Goal: Navigation & Orientation: Find specific page/section

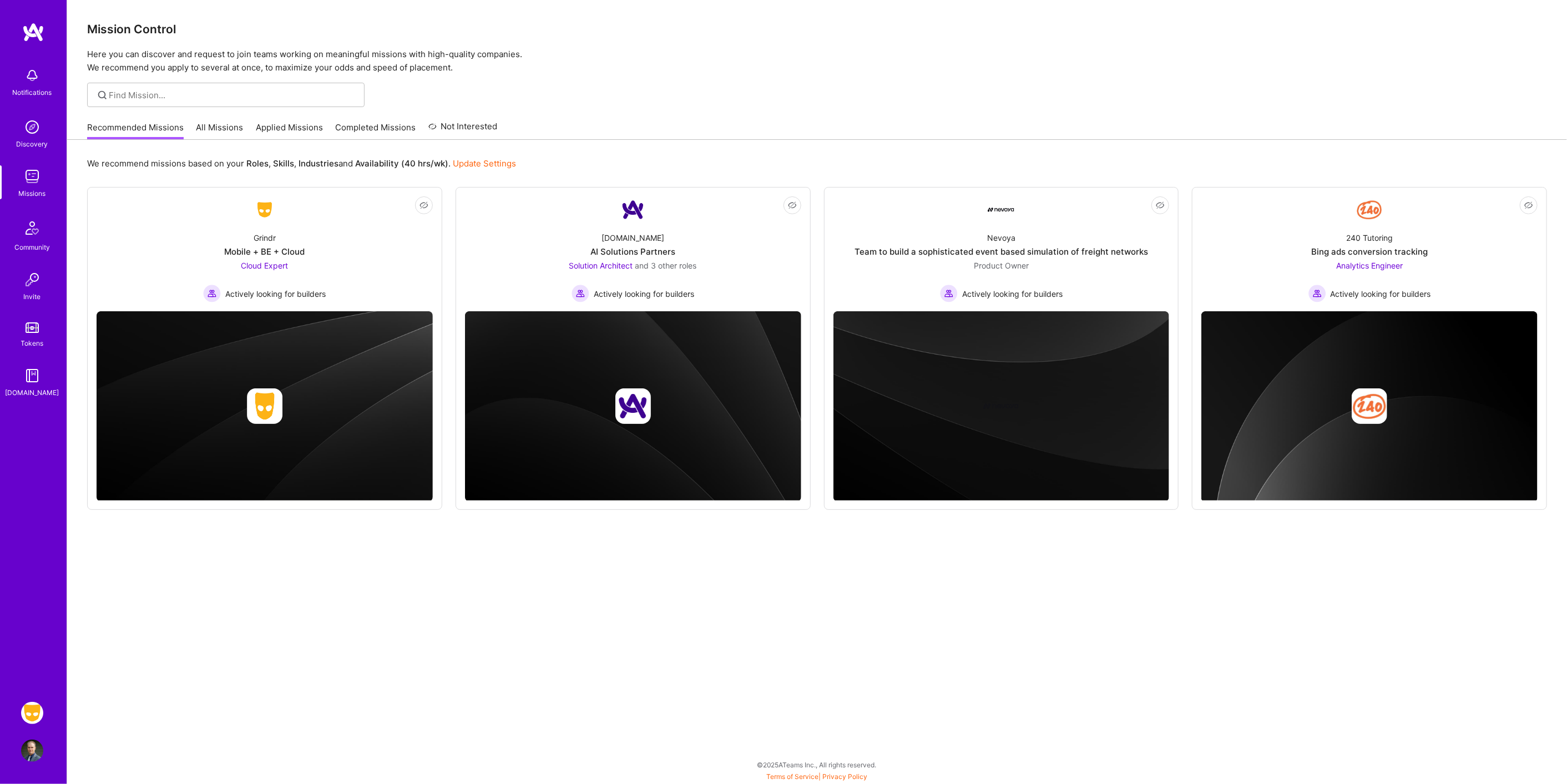
click at [33, 712] on img at bounding box center [32, 713] width 22 height 22
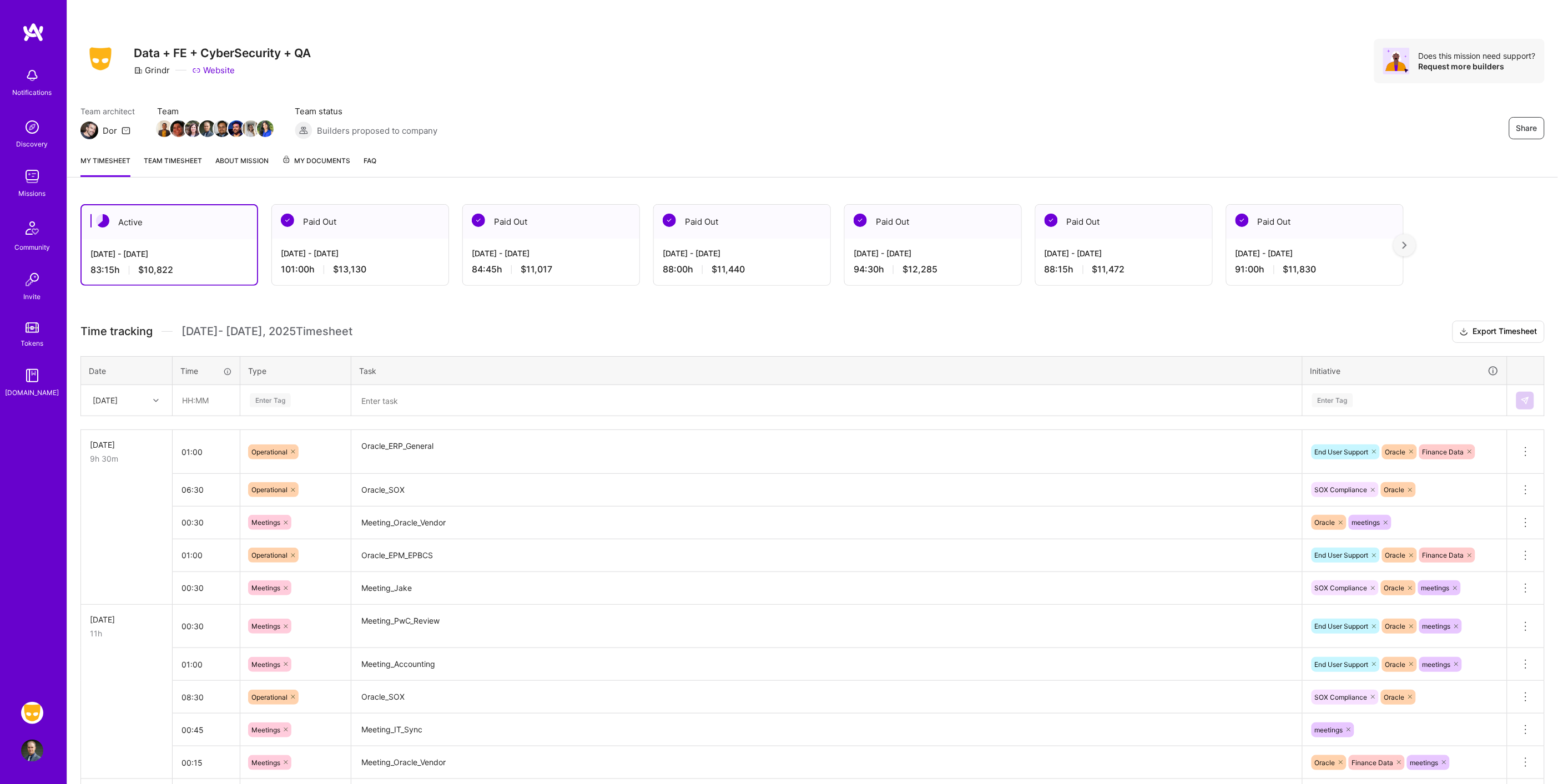
click at [24, 746] on img at bounding box center [32, 751] width 22 height 22
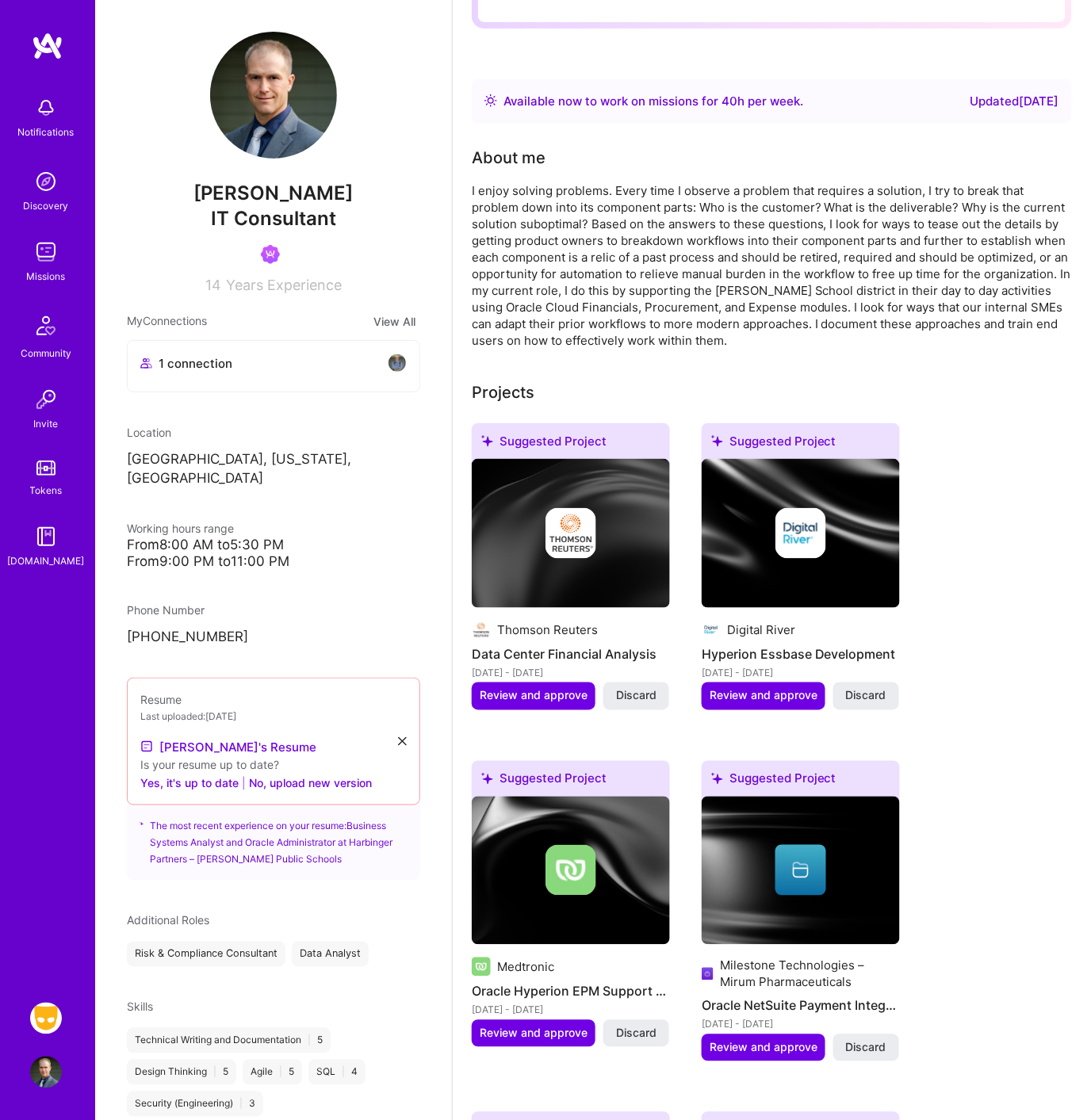
click at [564, 869] on img at bounding box center [570, 870] width 50 height 50
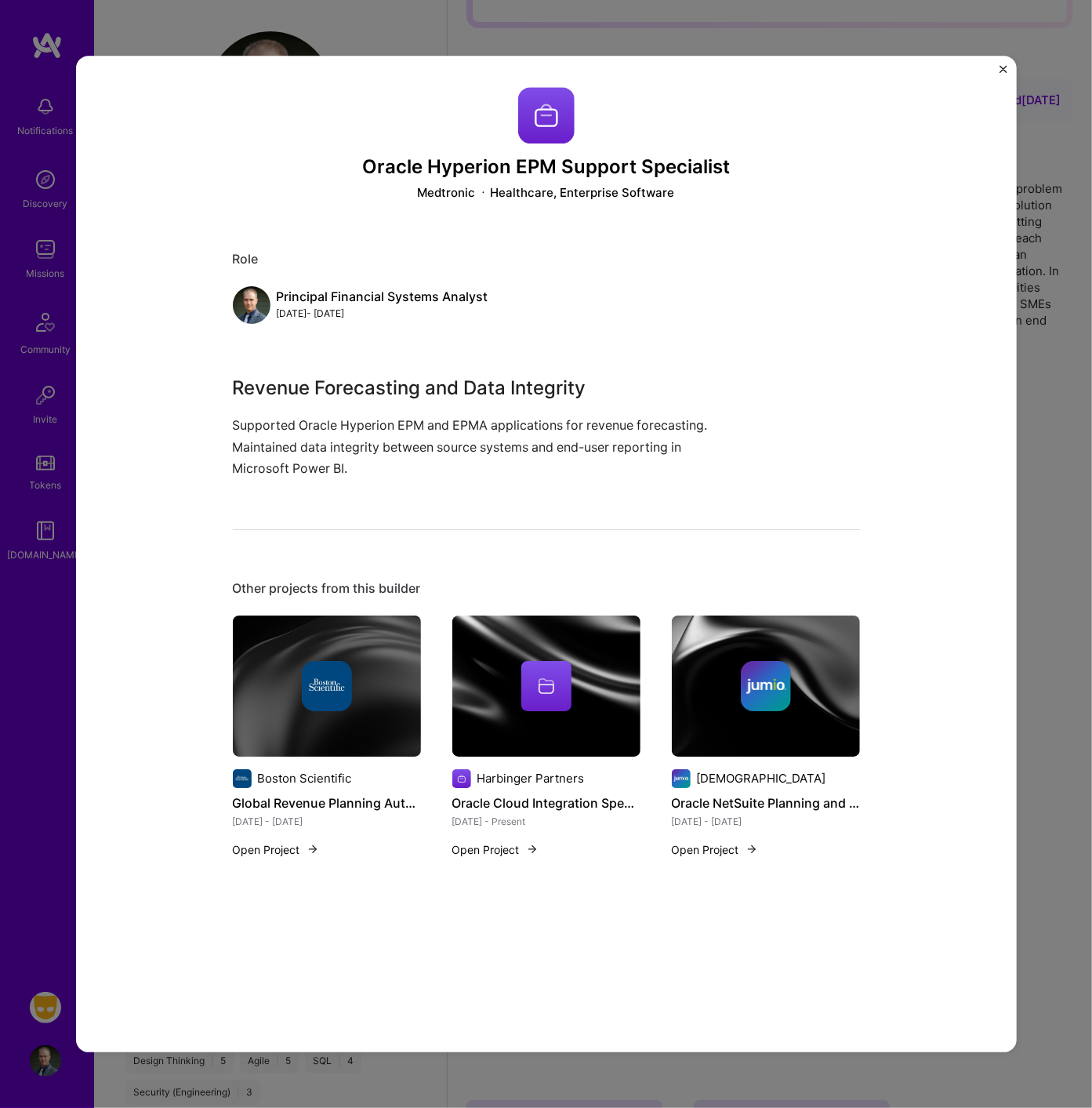
click at [1005, 69] on img "Close" at bounding box center [1003, 68] width 8 height 8
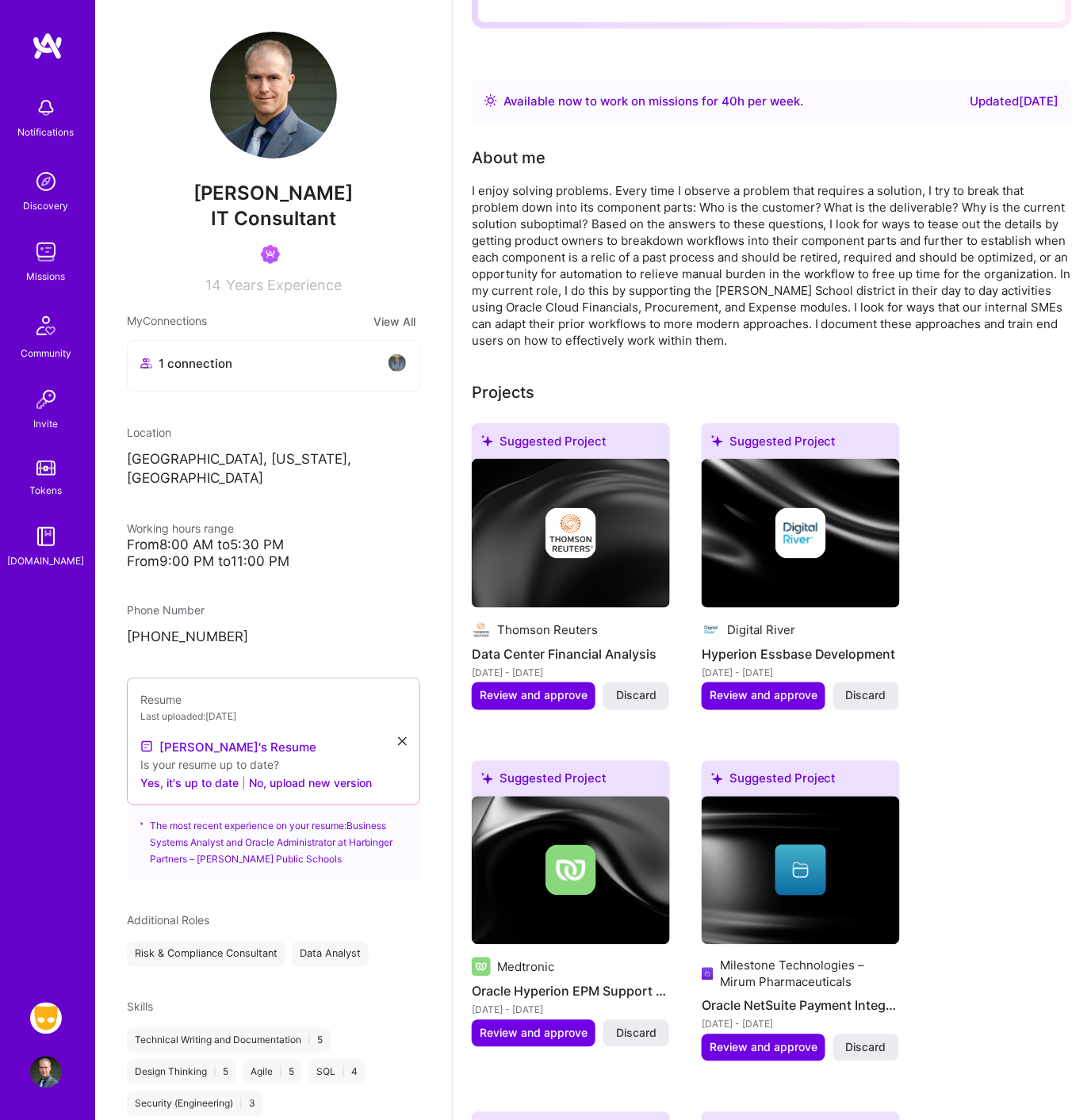
click at [511, 965] on div "Medtronic" at bounding box center [525, 967] width 57 height 17
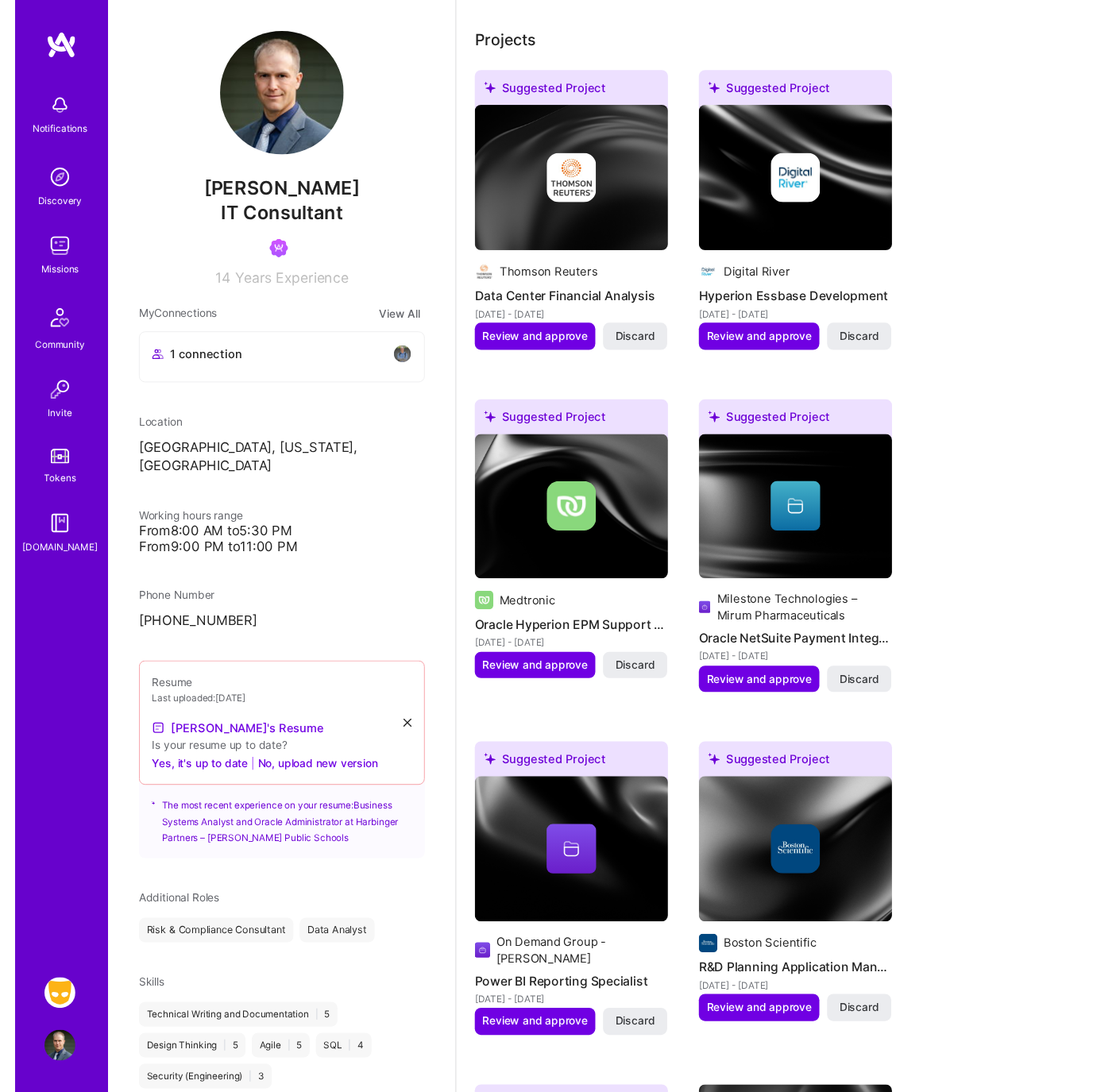
scroll to position [529, 0]
